Goal: Task Accomplishment & Management: Manage account settings

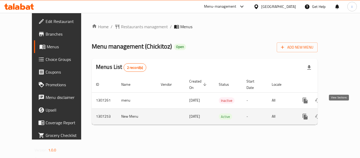
click at [340, 113] on icon "enhanced table" at bounding box center [343, 116] width 6 height 6
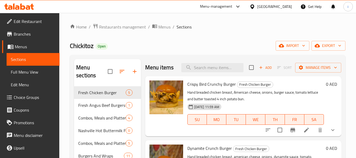
click at [22, 98] on span "Choice Groups" at bounding box center [35, 97] width 42 height 6
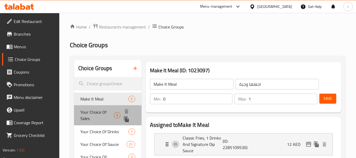
click at [104, 112] on span "Your Choice Of Sides" at bounding box center [96, 115] width 33 height 13
type input "Your Choice Of Sides"
type input "اختيارك من جانبية"
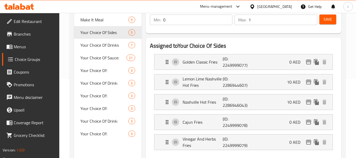
scroll to position [53, 0]
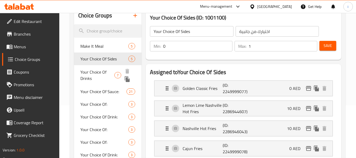
click at [101, 74] on span "Your Choice Of Drinks" at bounding box center [97, 75] width 34 height 13
type input "Your Choice Of Drinks"
type input "اختيارك من المشروبات"
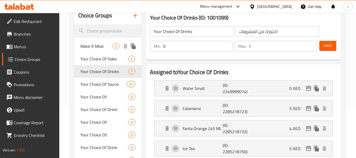
click at [97, 44] on span "Make It Meal" at bounding box center [96, 46] width 32 height 6
type input "Make It Meal"
type input "اجعلها وجبة"
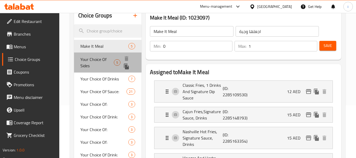
click at [95, 59] on span "Your Choice Of Sides" at bounding box center [96, 62] width 33 height 13
type input "Your Choice Of Sides"
type input "اختيارك من جانبية"
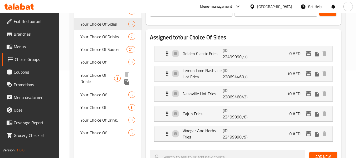
scroll to position [79, 0]
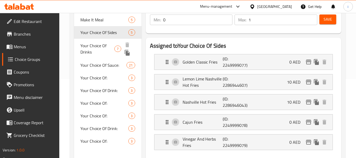
click at [100, 45] on span "Your Choice Of Drinks" at bounding box center [97, 48] width 34 height 13
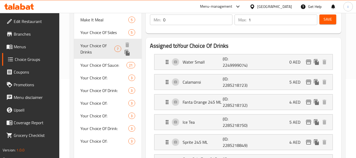
type input "Your Choice Of Drinks"
type input "اختيارك من المشروبات"
